Goal: Navigation & Orientation: Find specific page/section

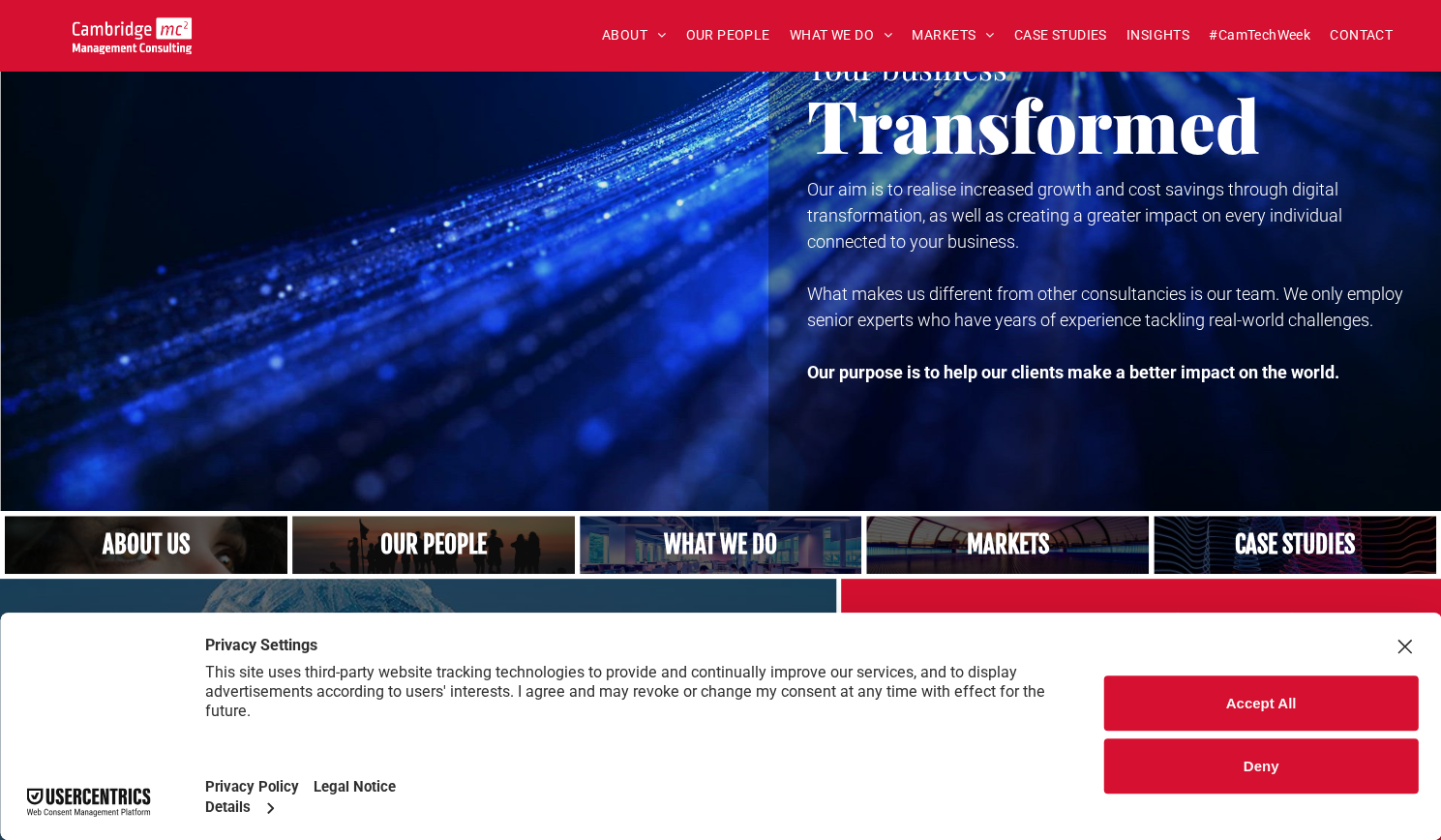
scroll to position [97, 0]
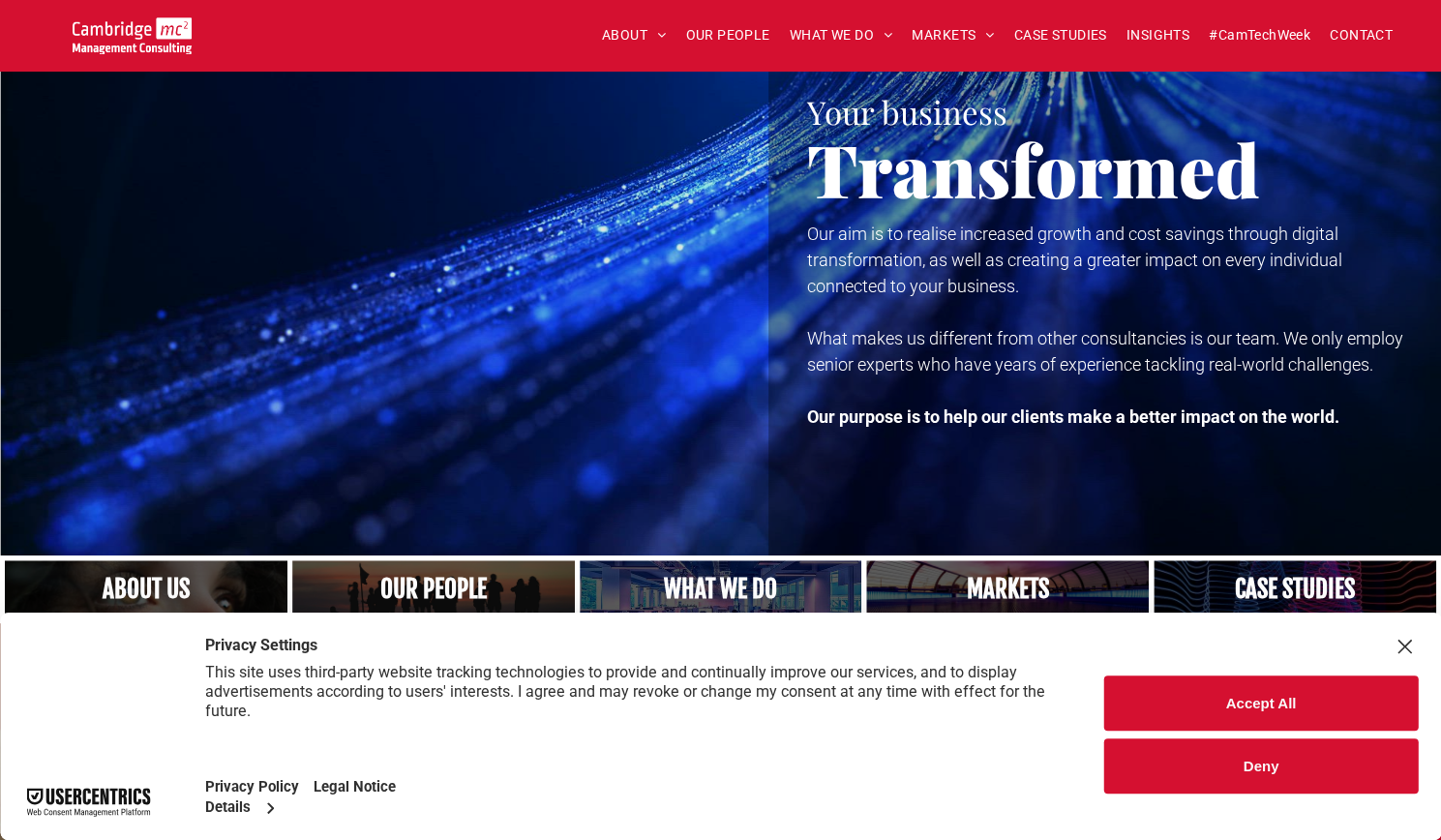
click at [738, 584] on link "A yoga teacher lifting his whole body off the ground in the peacock pose" at bounding box center [720, 588] width 299 height 62
